Goal: Information Seeking & Learning: Learn about a topic

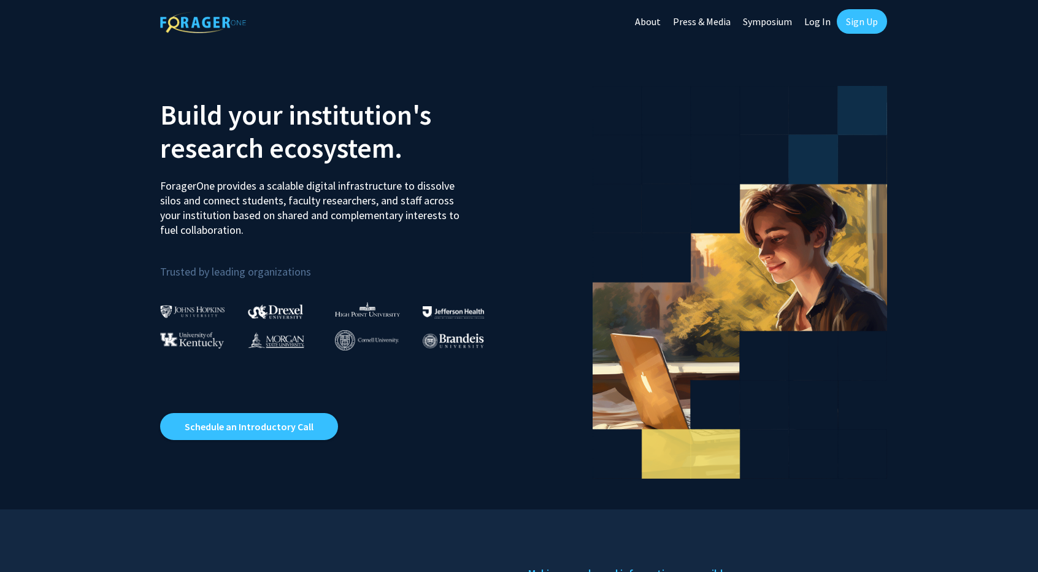
click at [823, 24] on link "Log In" at bounding box center [817, 21] width 39 height 43
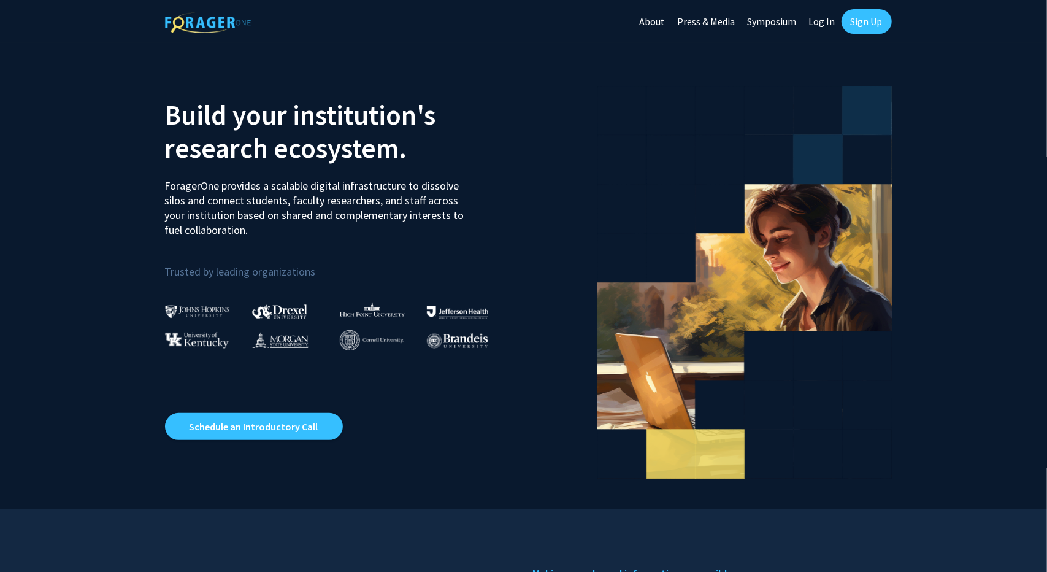
select select
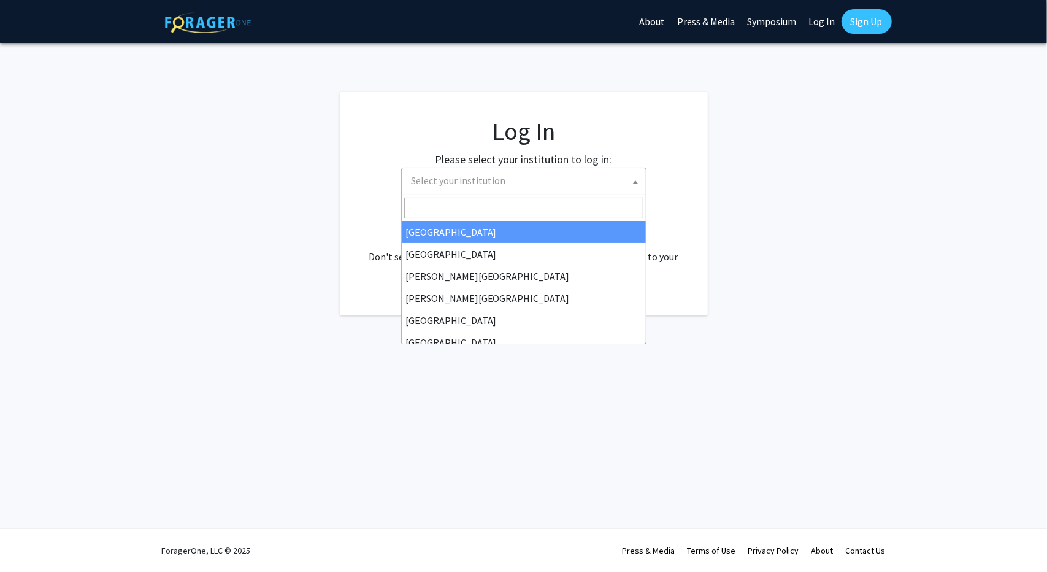
click at [570, 182] on span "Select your institution" at bounding box center [526, 180] width 239 height 25
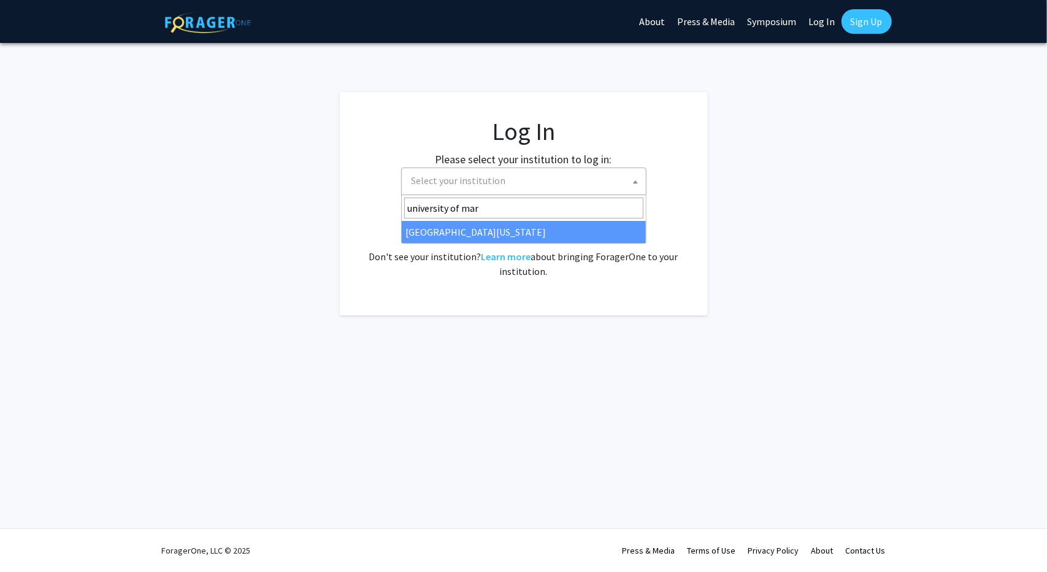
type input "university of mar"
select select "31"
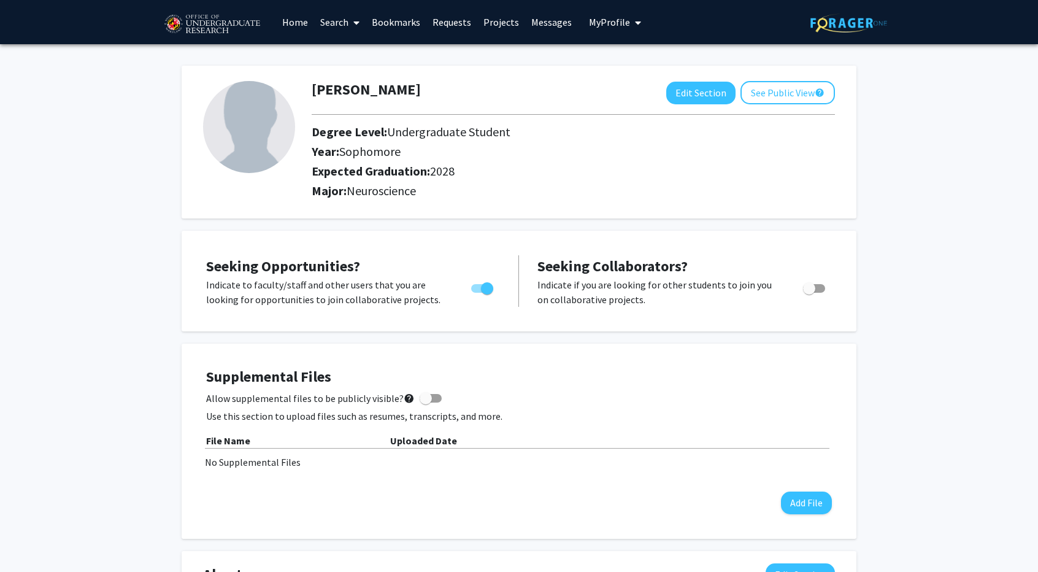
click at [354, 21] on icon at bounding box center [356, 23] width 6 height 10
click at [182, 107] on div "Humza Abbas Edit Section See Public View help Degree Level: Undergraduate Stude…" at bounding box center [519, 142] width 675 height 153
click at [346, 14] on link "Search" at bounding box center [340, 22] width 52 height 43
click at [490, 128] on span "Undergraduate Student" at bounding box center [448, 131] width 123 height 15
click at [349, 17] on link "Search" at bounding box center [340, 22] width 52 height 43
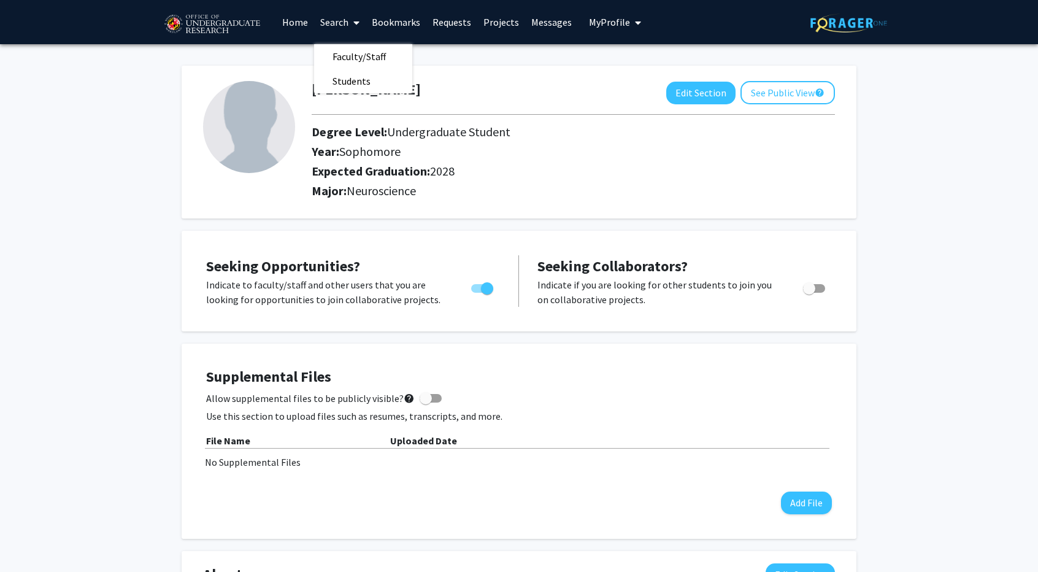
click at [291, 19] on link "Home" at bounding box center [295, 22] width 38 height 43
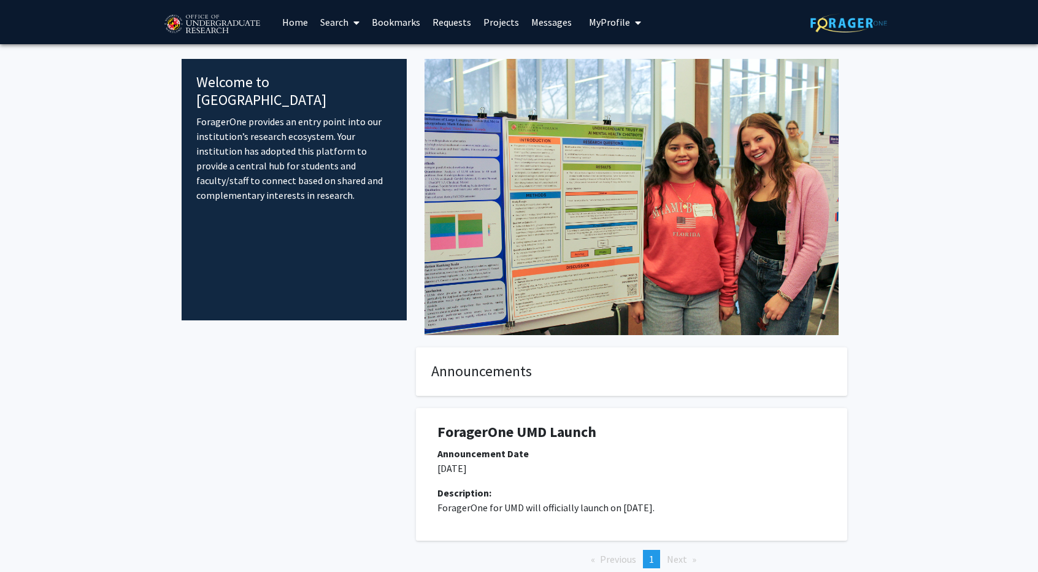
click at [337, 21] on link "Search" at bounding box center [340, 22] width 52 height 43
click at [364, 55] on span "Faculty/Staff" at bounding box center [359, 56] width 90 height 25
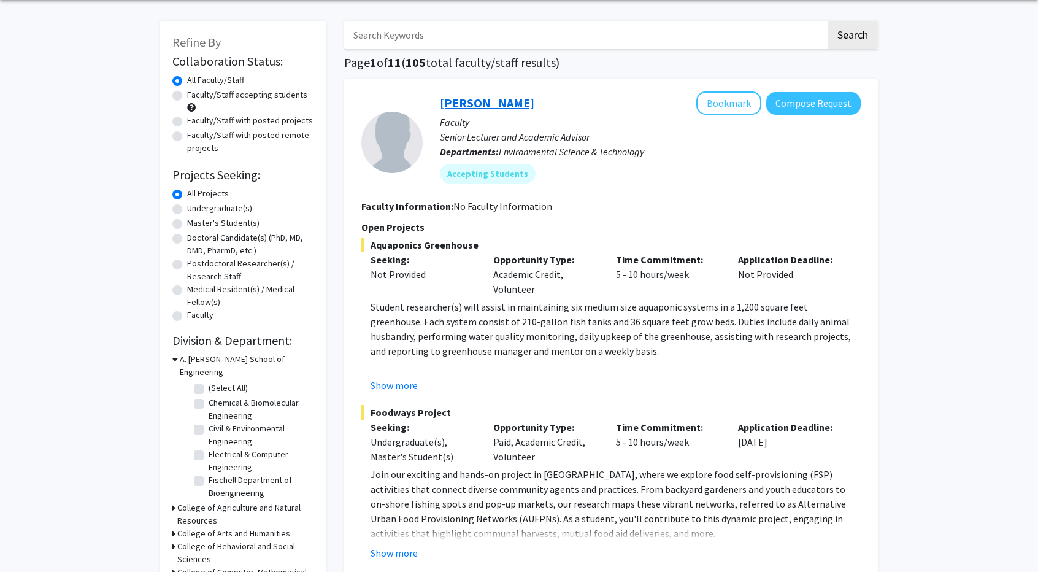
scroll to position [45, 0]
click at [464, 29] on input "Search Keywords" at bounding box center [585, 34] width 482 height 28
click at [828, 20] on button "Search" at bounding box center [853, 34] width 50 height 28
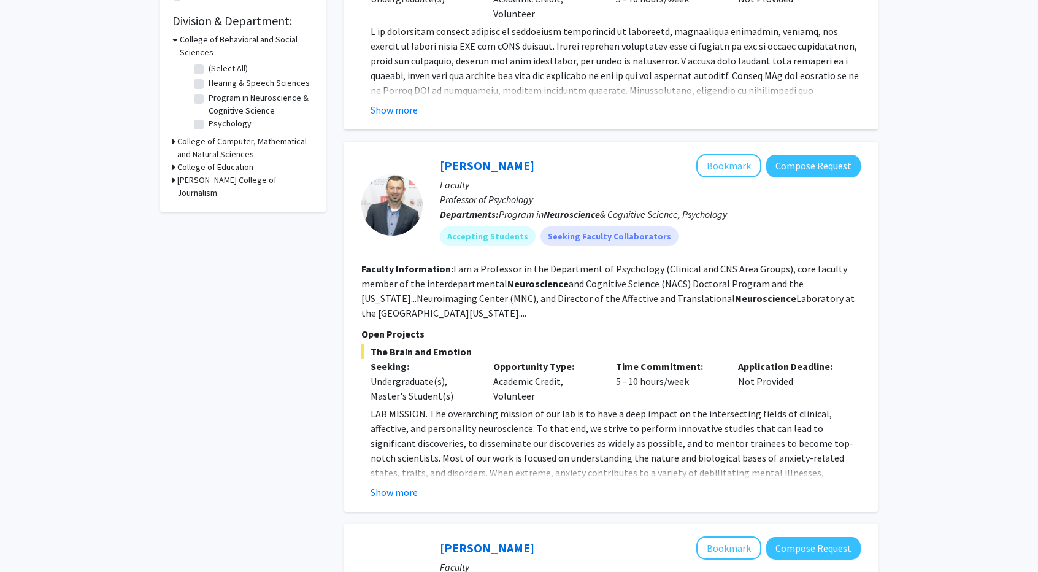
scroll to position [368, 0]
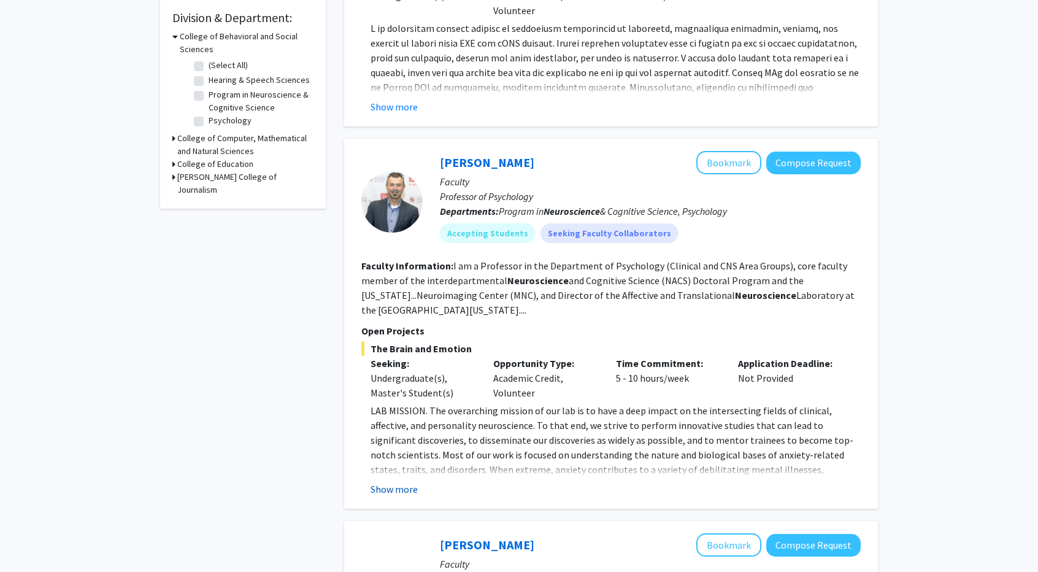
click at [396, 485] on button "Show more" at bounding box center [394, 489] width 47 height 15
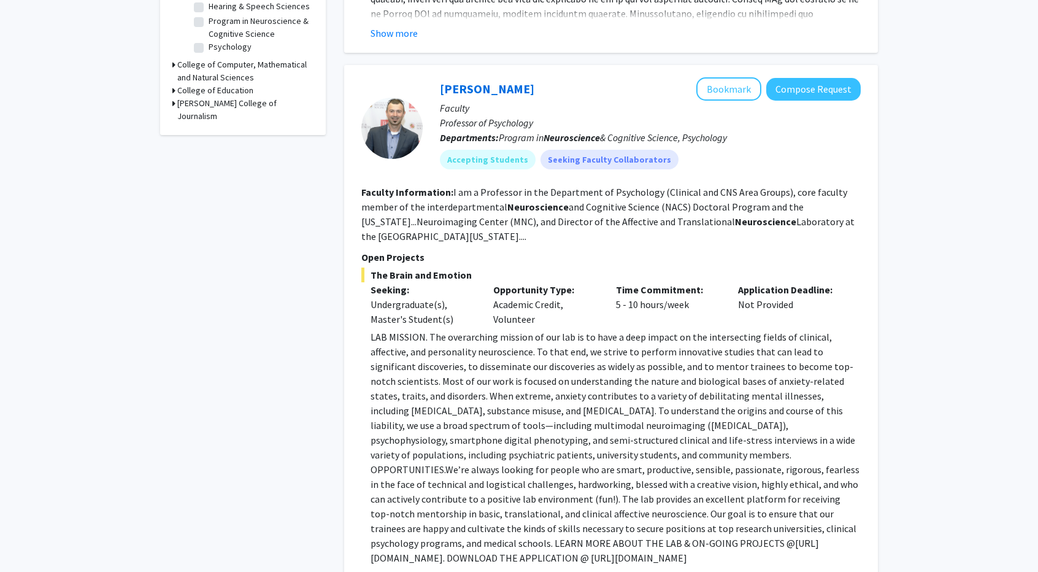
scroll to position [476, 0]
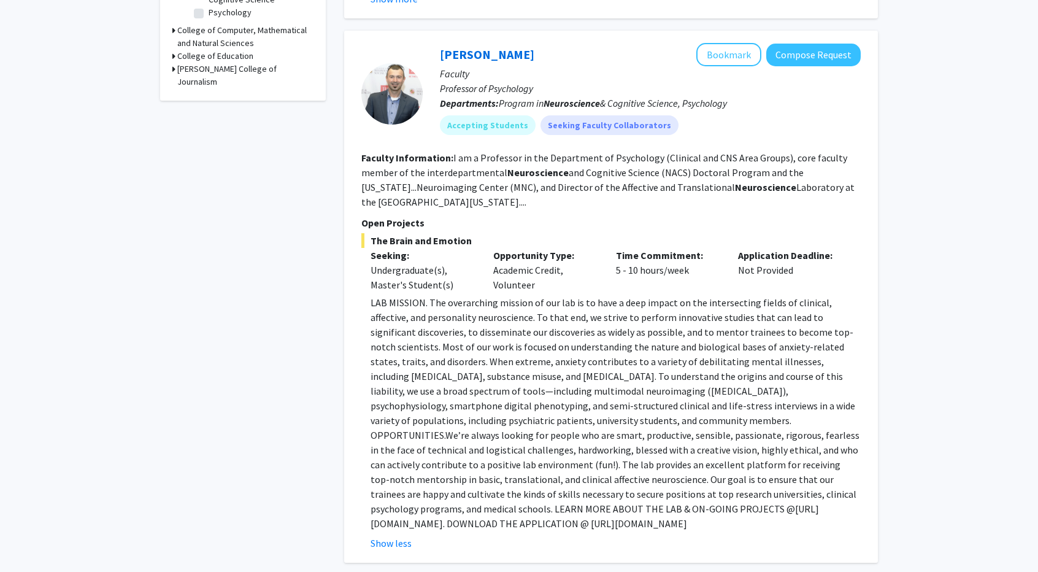
click at [492, 305] on p "LAB MISSION. The overarching mission of our lab is to have a deep impact on the…" at bounding box center [616, 413] width 490 height 236
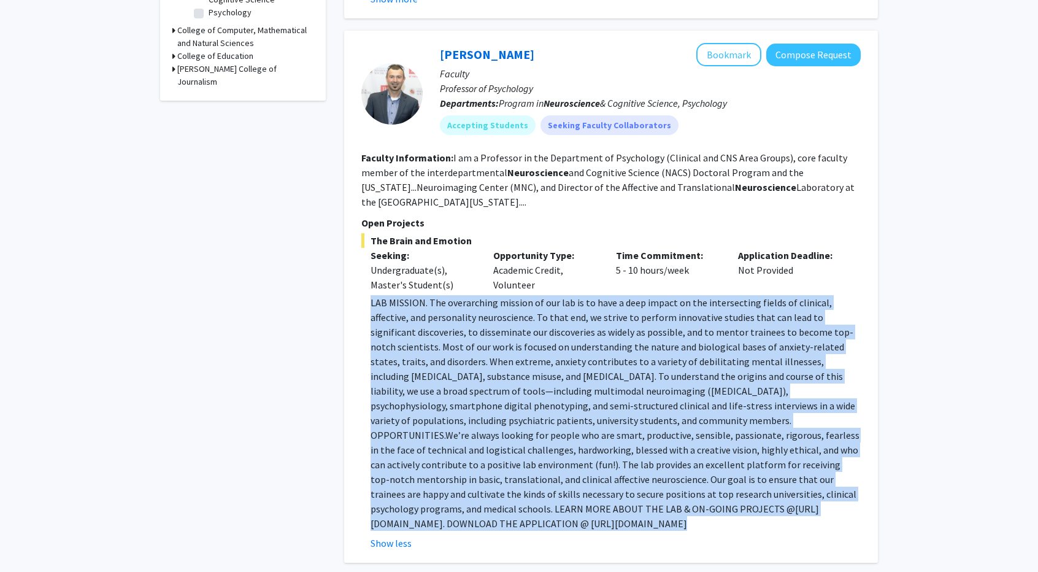
click at [492, 305] on p "LAB MISSION. The overarching mission of our lab is to have a deep impact on the…" at bounding box center [616, 413] width 490 height 236
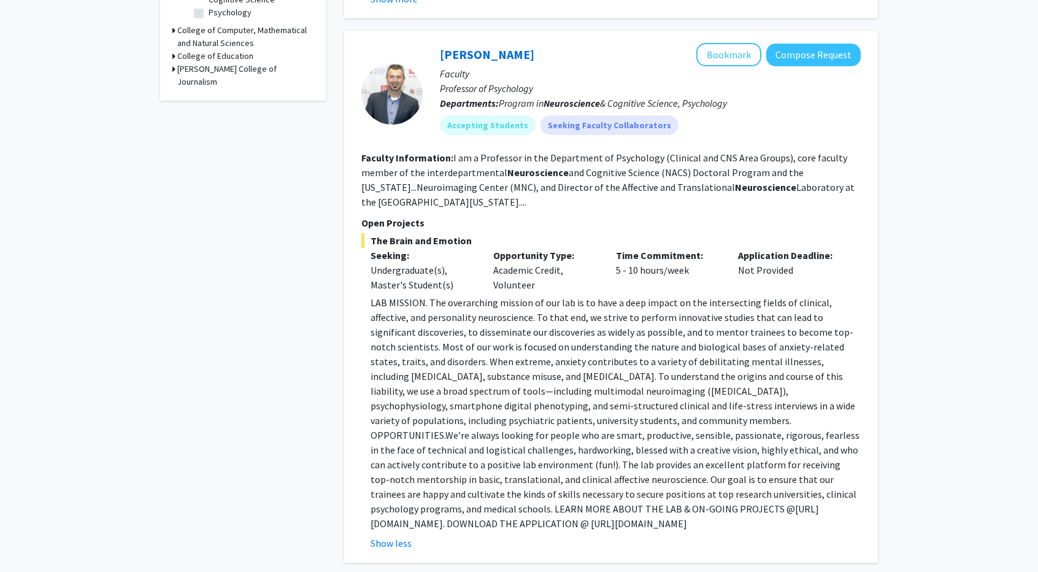
click at [522, 179] on section "Faculty Information: I am a Professor in the Department of Psychology (Clinical…" at bounding box center [610, 179] width 499 height 59
click at [539, 168] on b "Neuroscience" at bounding box center [537, 172] width 61 height 12
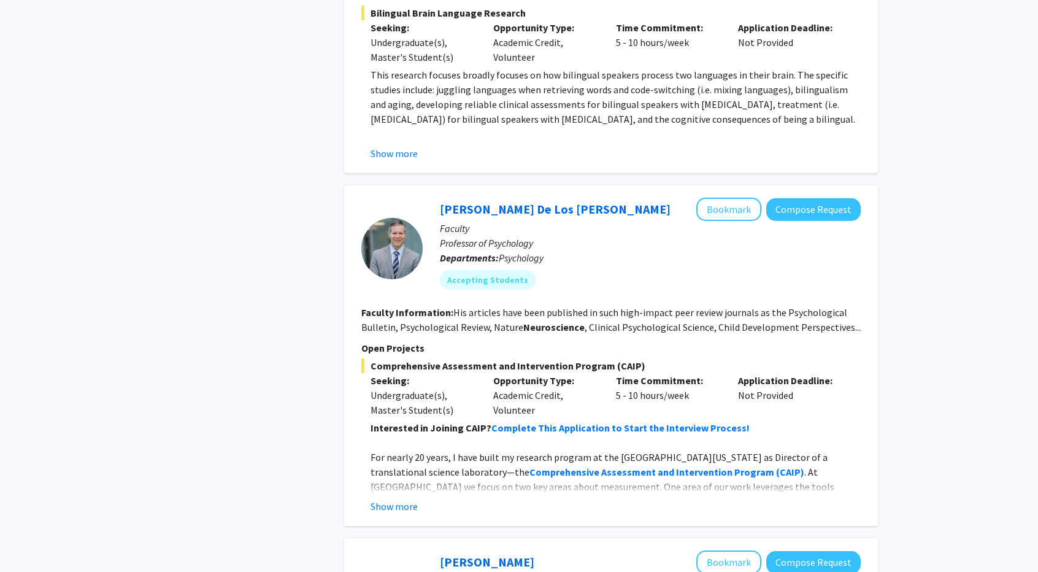
scroll to position [1427, 0]
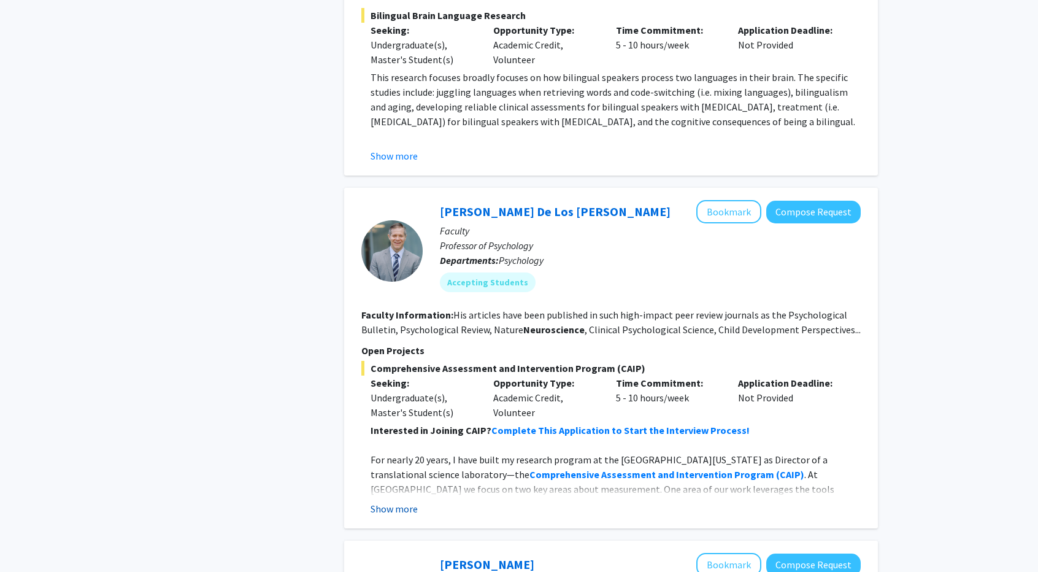
click at [379, 508] on button "Show more" at bounding box center [394, 508] width 47 height 15
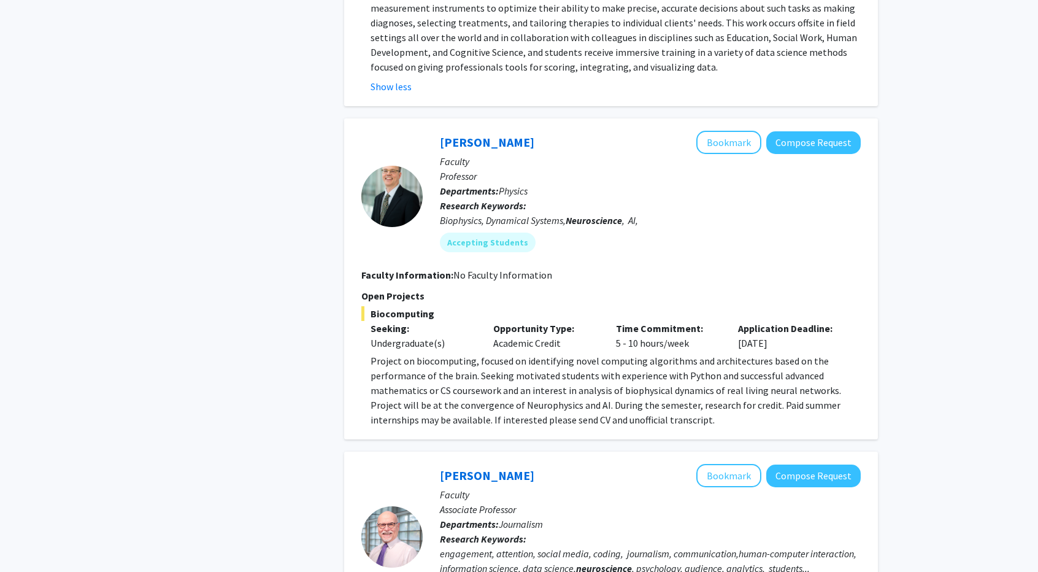
scroll to position [2256, 0]
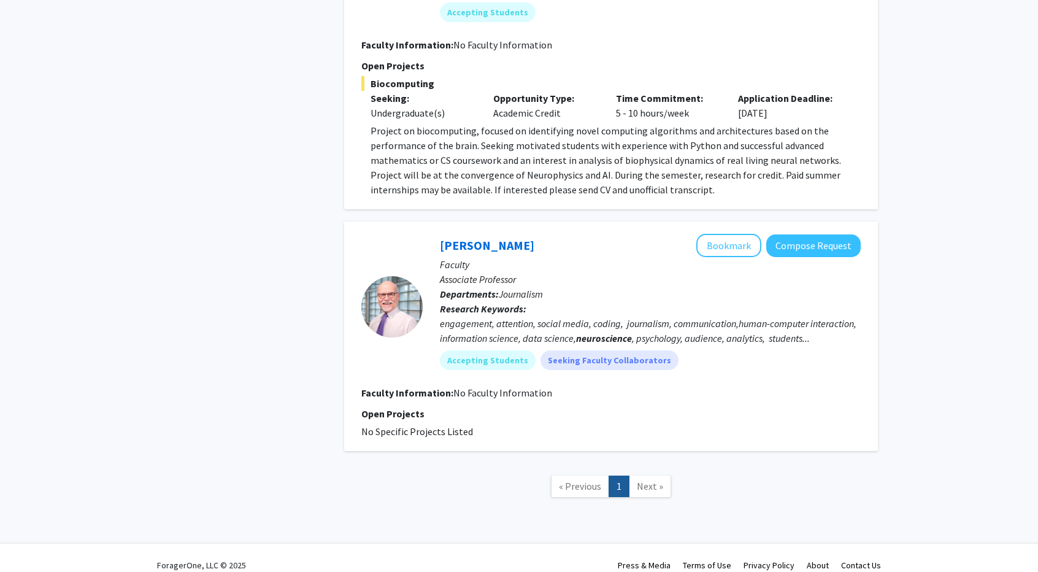
click at [655, 478] on link "Next »" at bounding box center [650, 486] width 42 height 21
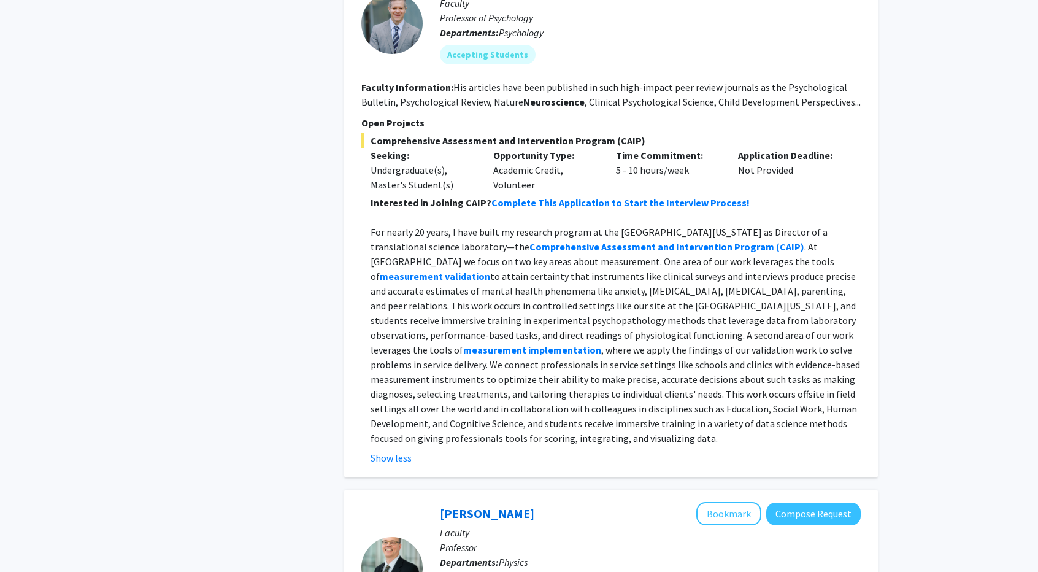
scroll to position [1640, 0]
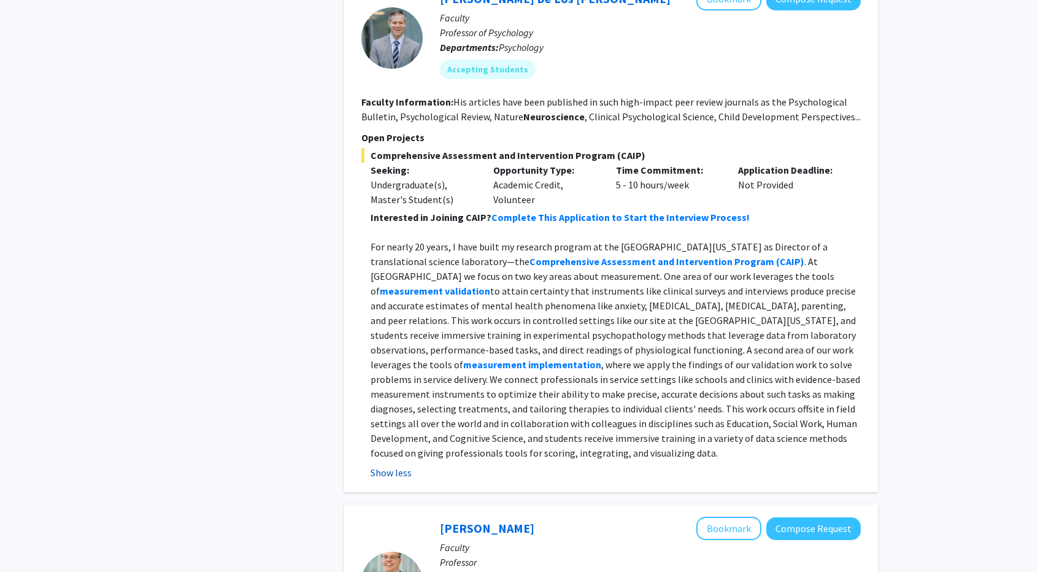
click at [387, 465] on button "Show less" at bounding box center [391, 472] width 41 height 15
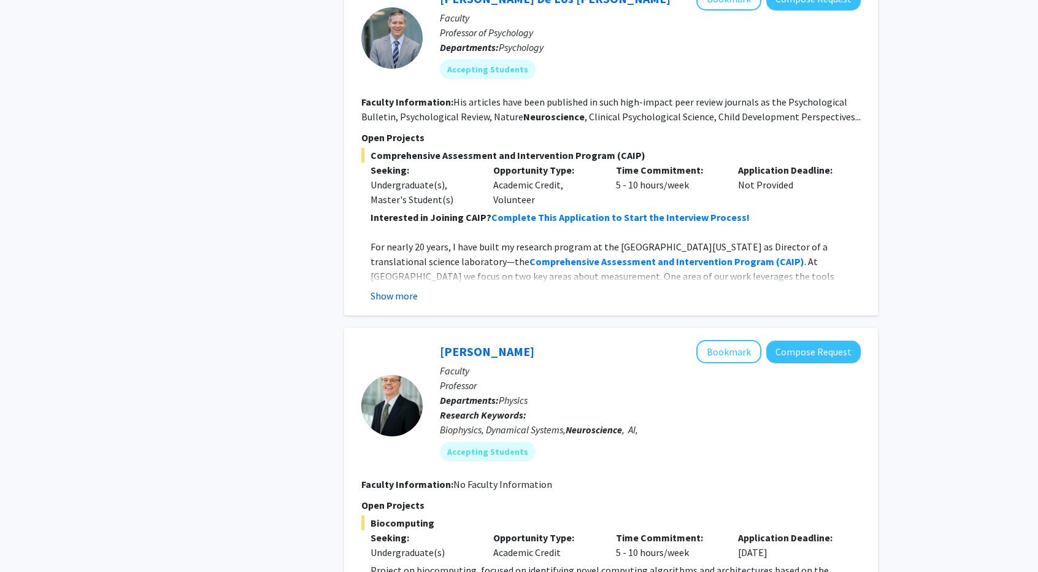
click at [395, 295] on button "Show more" at bounding box center [394, 295] width 47 height 15
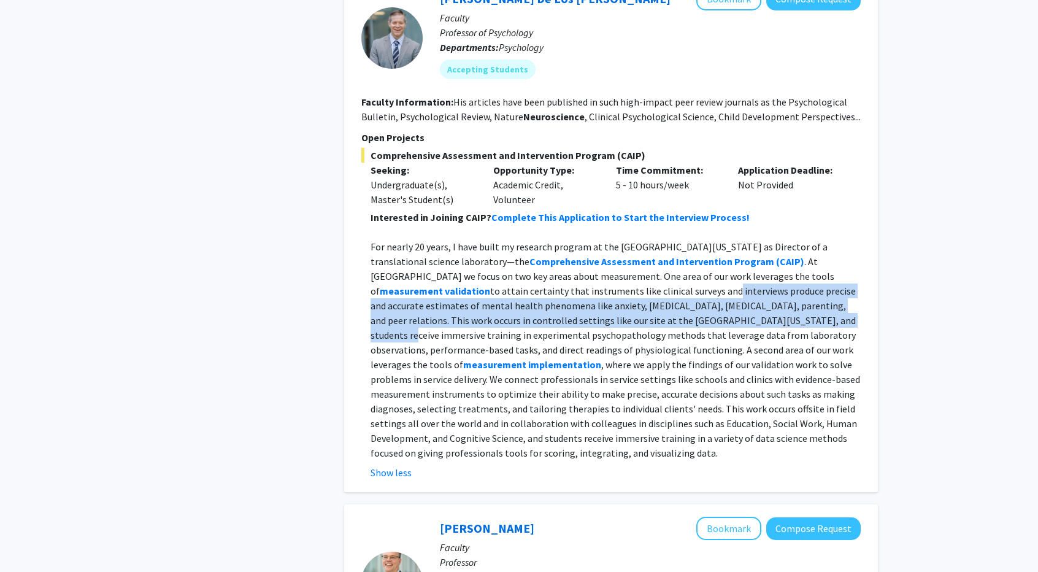
drag, startPoint x: 514, startPoint y: 290, endPoint x: 604, endPoint y: 318, distance: 94.1
click at [604, 318] on p "For nearly 20 years, I have built my research program at the University of Mary…" at bounding box center [616, 349] width 490 height 221
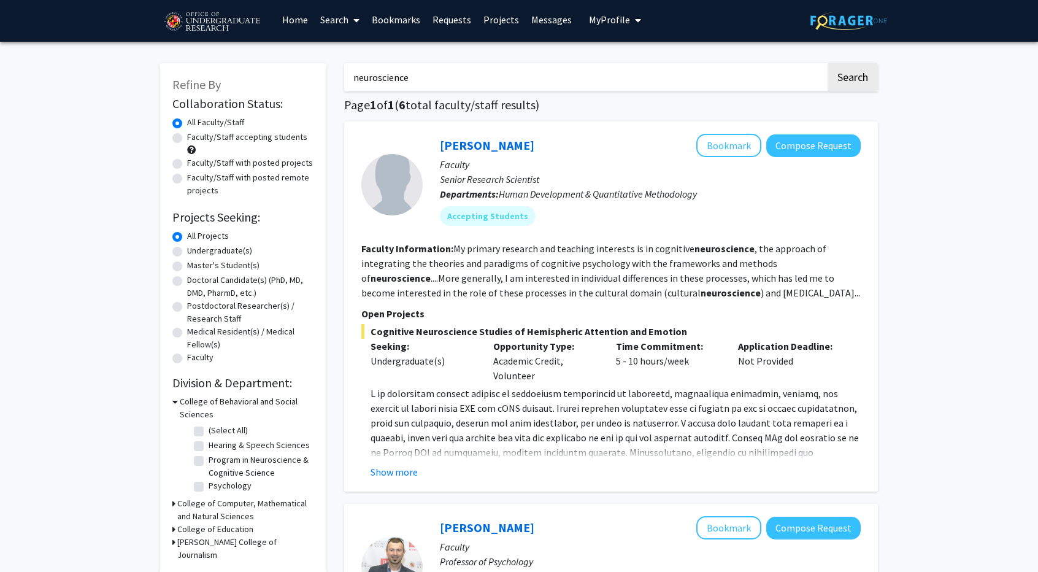
scroll to position [40, 0]
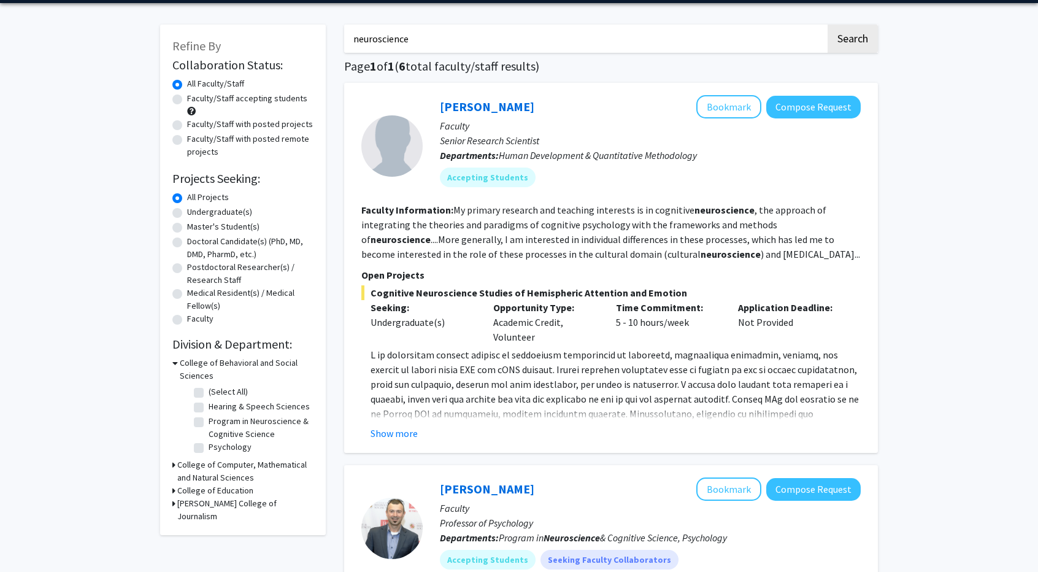
click at [462, 389] on p at bounding box center [616, 420] width 490 height 147
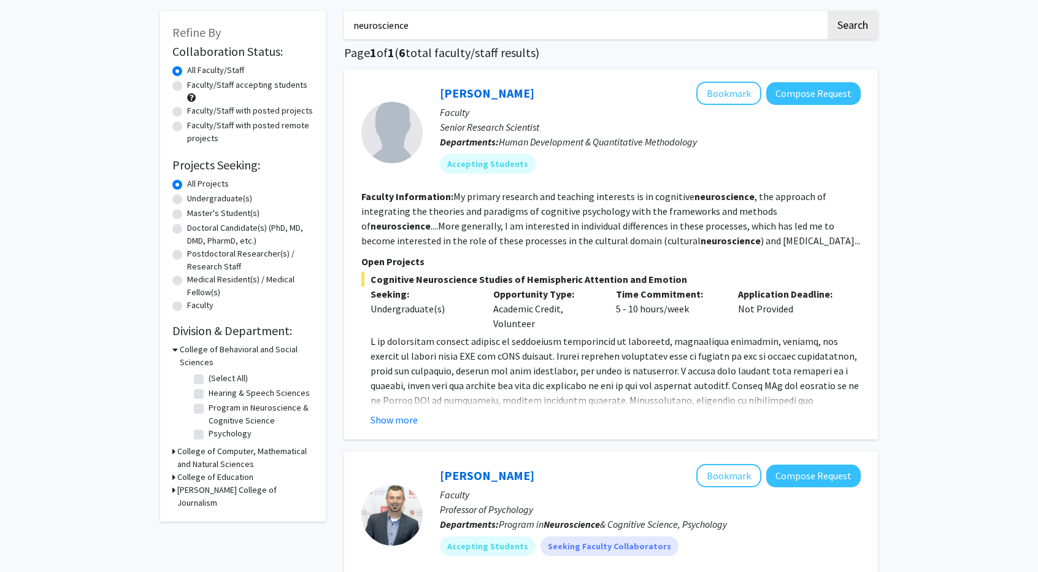
scroll to position [56, 0]
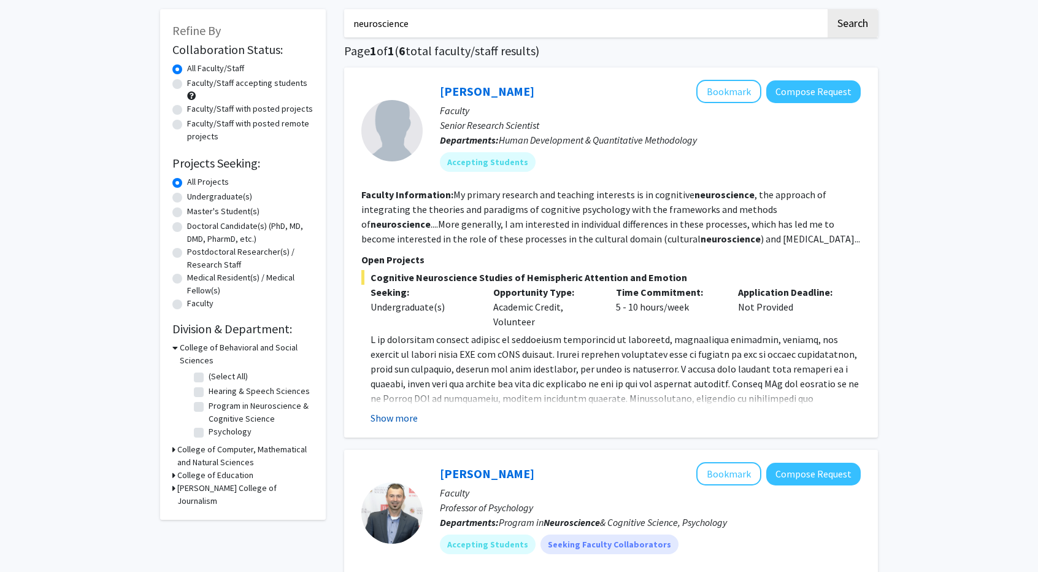
click at [379, 419] on button "Show more" at bounding box center [394, 418] width 47 height 15
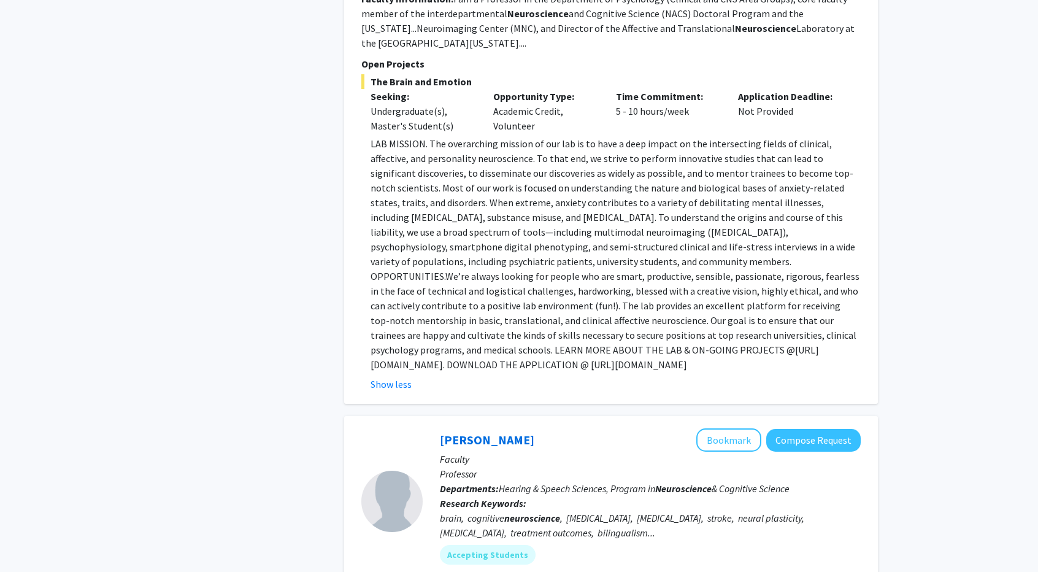
scroll to position [709, 0]
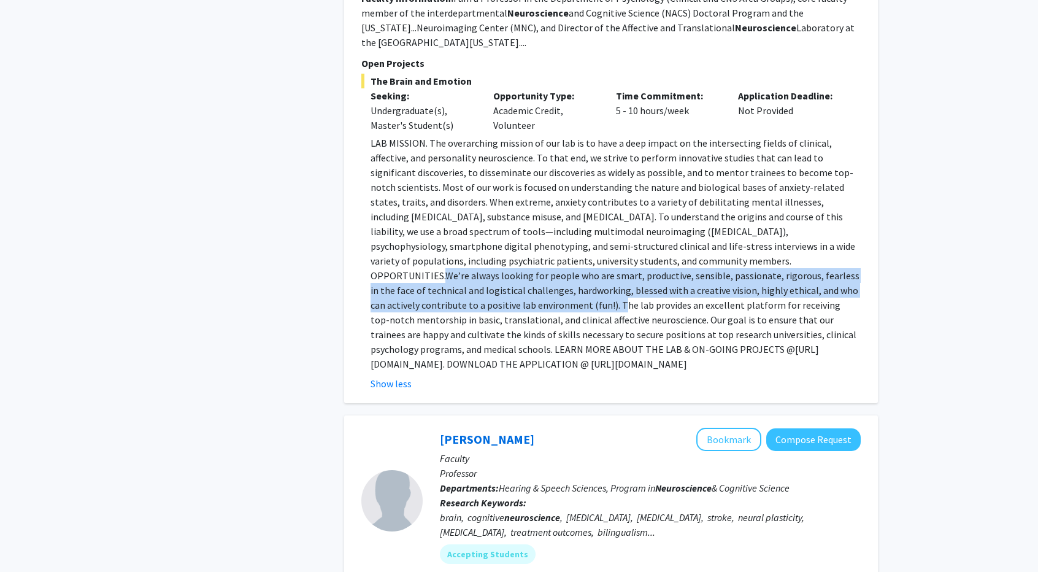
drag, startPoint x: 536, startPoint y: 257, endPoint x: 746, endPoint y: 295, distance: 213.3
click at [746, 295] on span "We’re always looking for people who are smart, productive, sensible, passionate…" at bounding box center [615, 312] width 489 height 86
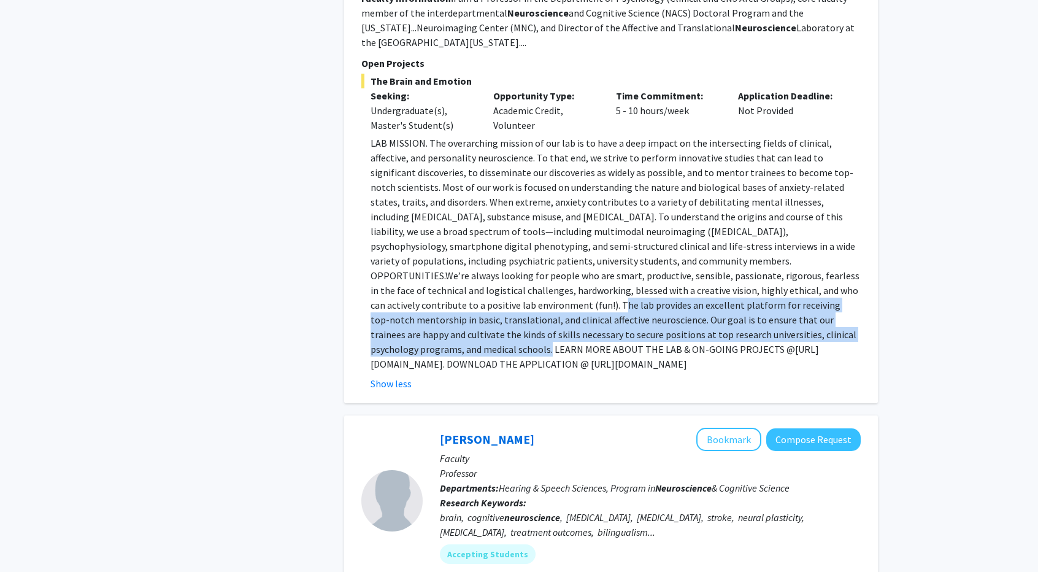
drag, startPoint x: 743, startPoint y: 292, endPoint x: 631, endPoint y: 334, distance: 120.0
click at [631, 334] on span "We’re always looking for people who are smart, productive, sensible, passionate…" at bounding box center [615, 312] width 489 height 86
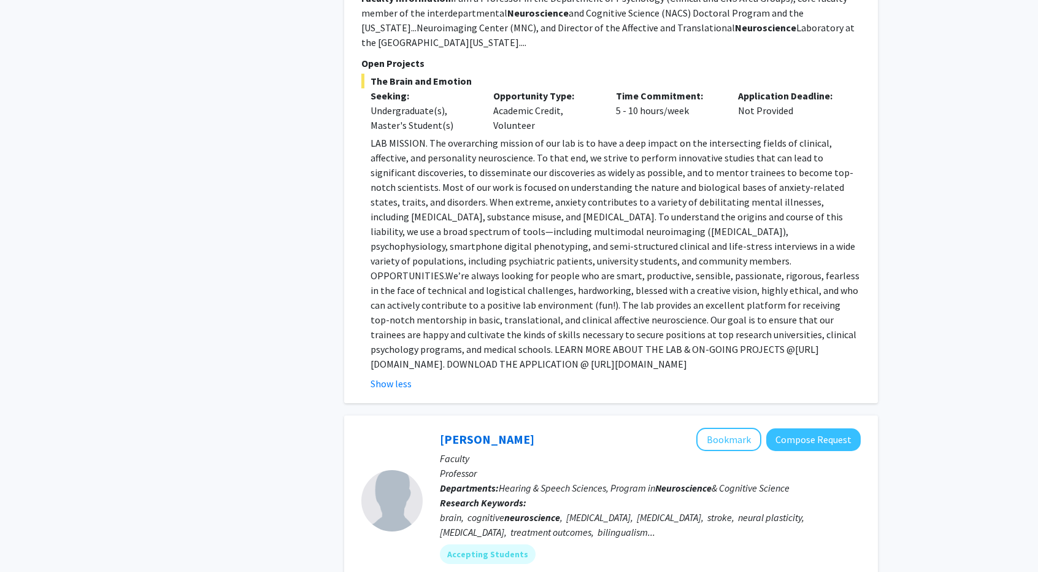
drag, startPoint x: 364, startPoint y: 363, endPoint x: 633, endPoint y: 367, distance: 268.2
click at [633, 367] on fg-read-more "LAB MISSION. The overarching mission of our lab is to have a deep impact on the…" at bounding box center [610, 263] width 499 height 255
copy p "https://shackmanlab.org/positions/undergraduate_postbacras/"
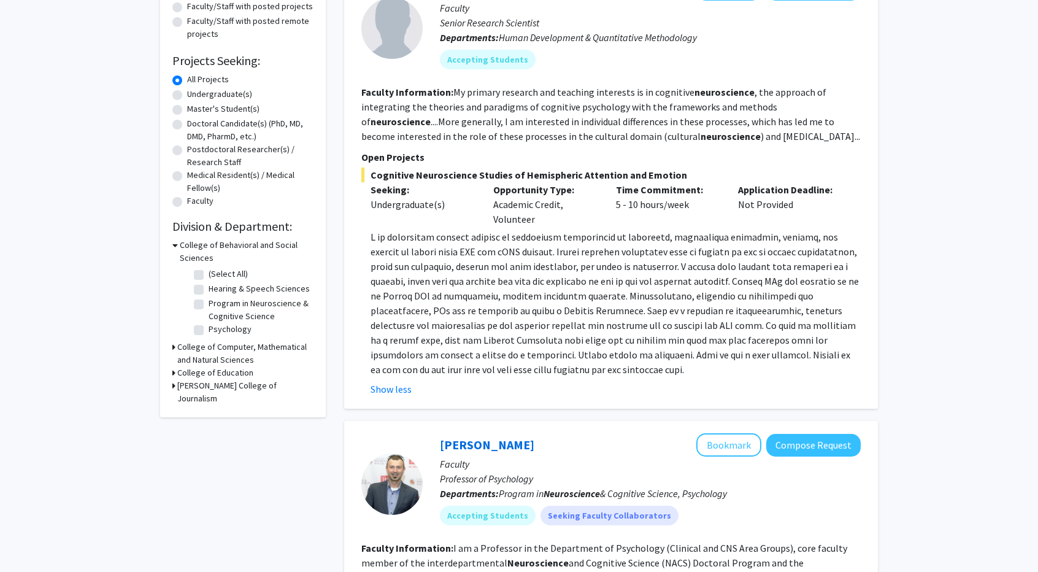
scroll to position [156, 0]
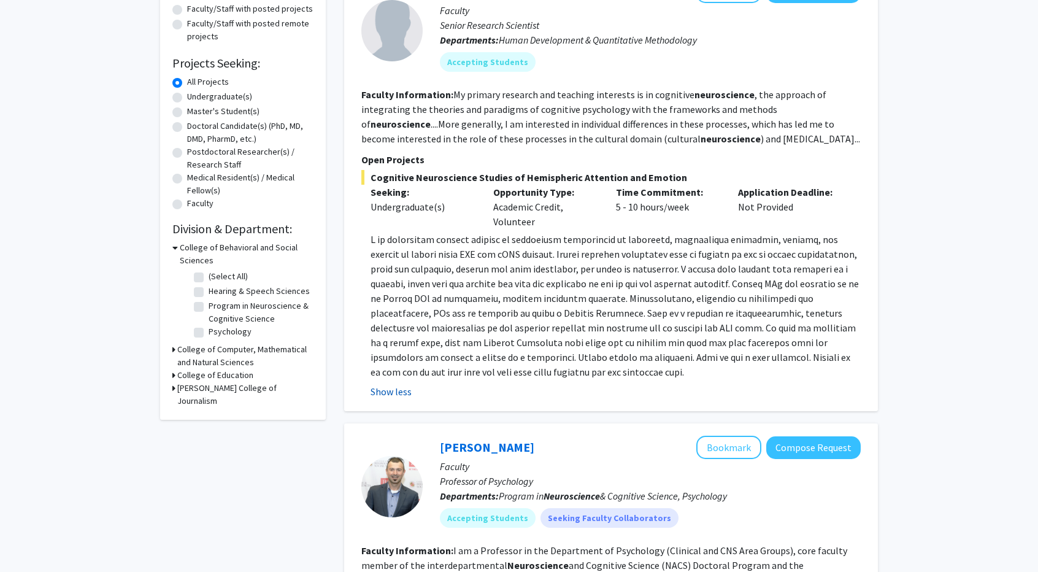
click at [385, 385] on button "Show less" at bounding box center [391, 391] width 41 height 15
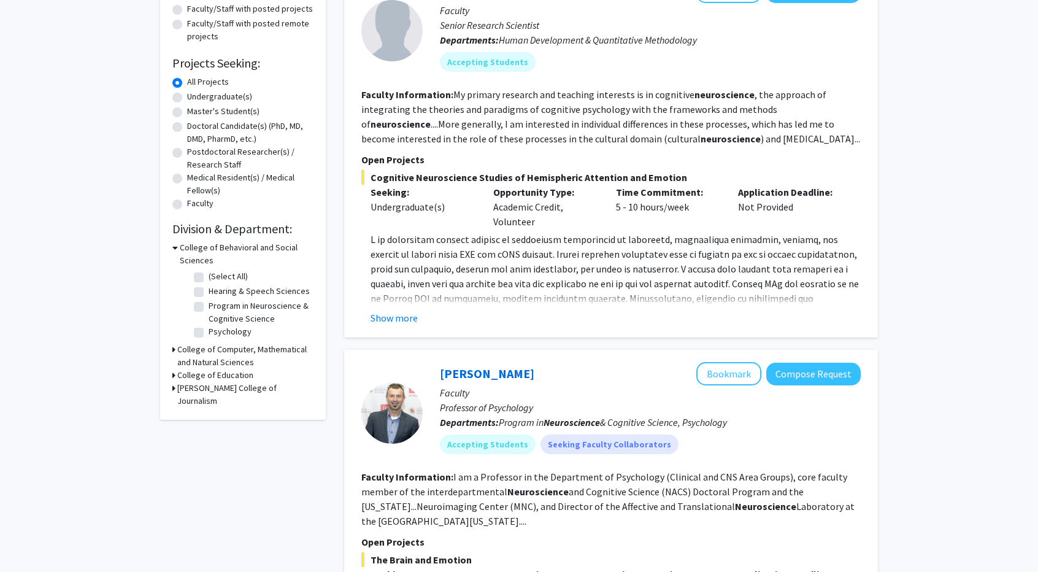
click at [416, 303] on p at bounding box center [616, 305] width 490 height 147
click at [404, 309] on fg-read-more "Show more" at bounding box center [610, 278] width 499 height 93
click at [398, 320] on button "Show more" at bounding box center [394, 317] width 47 height 15
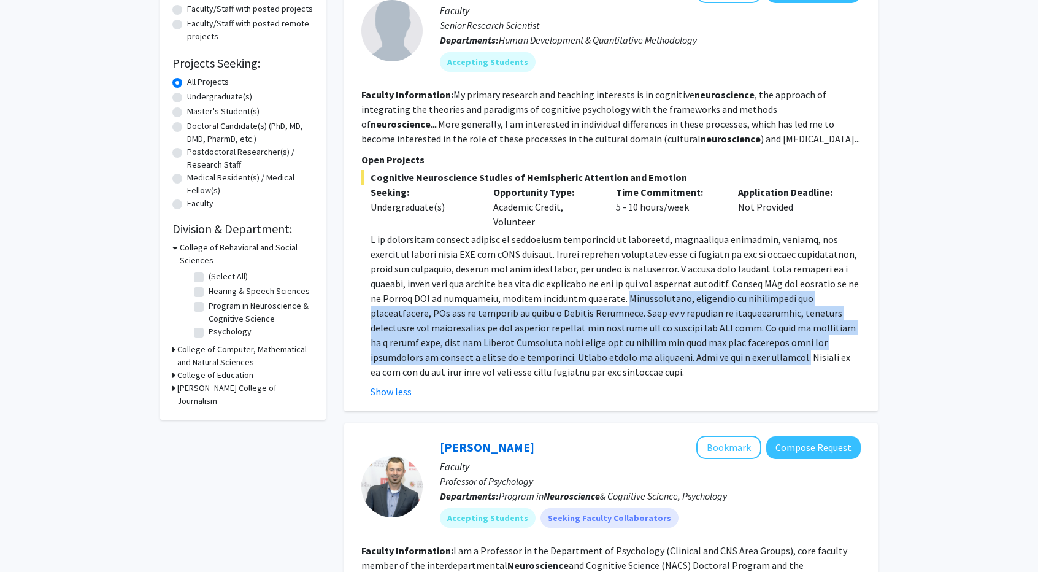
drag, startPoint x: 584, startPoint y: 299, endPoint x: 632, endPoint y: 364, distance: 81.1
click at [632, 364] on p at bounding box center [616, 305] width 490 height 147
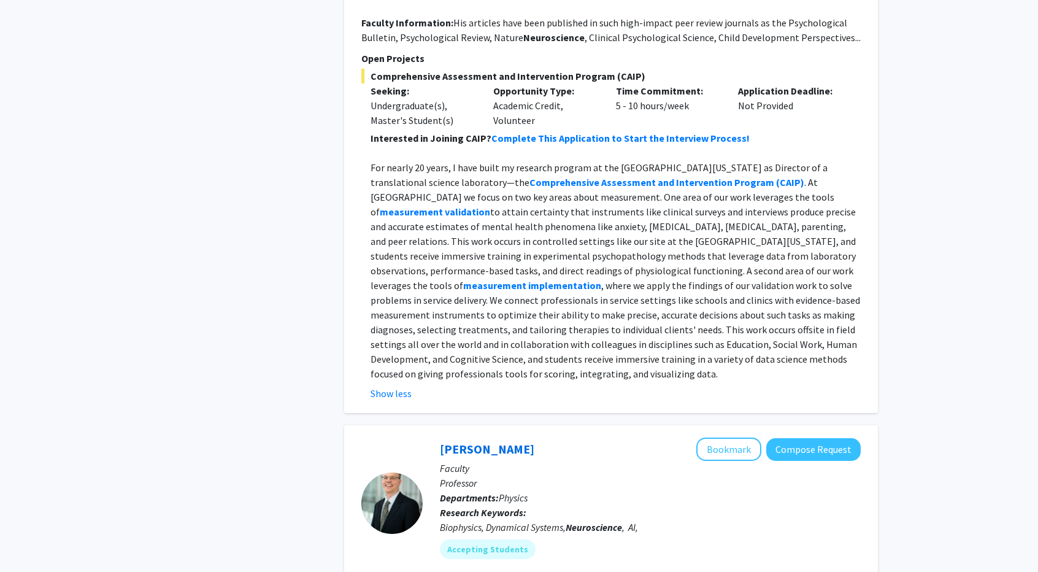
scroll to position [2330, 0]
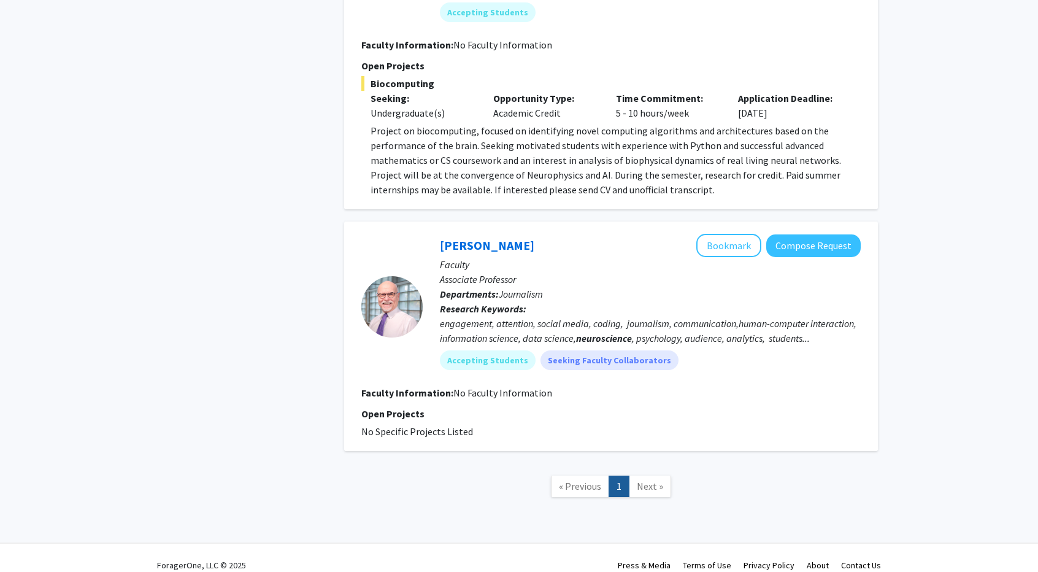
click at [649, 479] on link "Next »" at bounding box center [650, 486] width 42 height 21
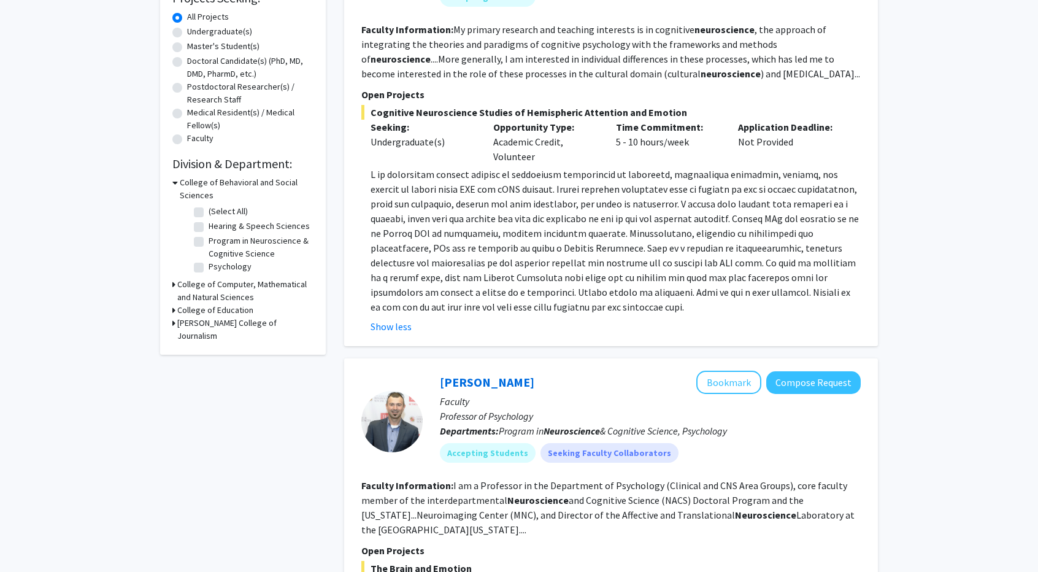
scroll to position [0, 0]
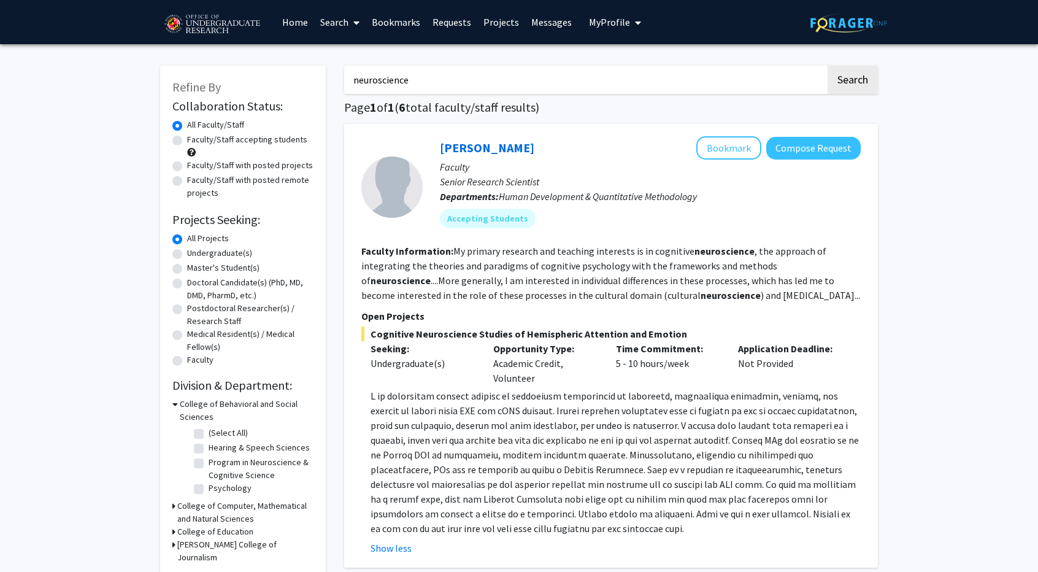
drag, startPoint x: 457, startPoint y: 83, endPoint x: 379, endPoint y: 85, distance: 77.3
click at [379, 85] on input "neuroscience" at bounding box center [585, 80] width 482 height 28
type input "neuro"
click at [828, 66] on button "Search" at bounding box center [853, 80] width 50 height 28
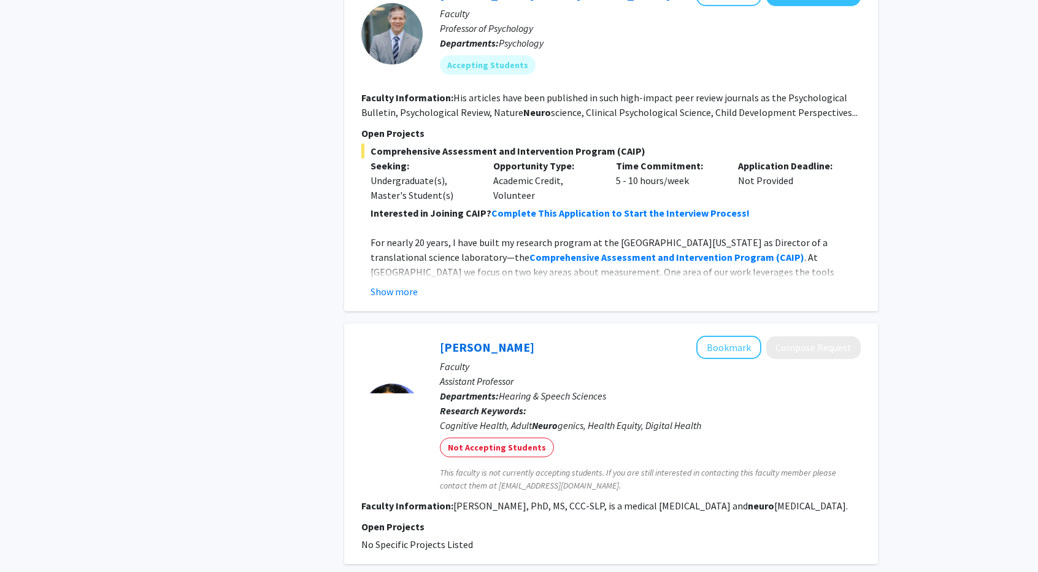
scroll to position [2939, 0]
